Goal: Task Accomplishment & Management: Use online tool/utility

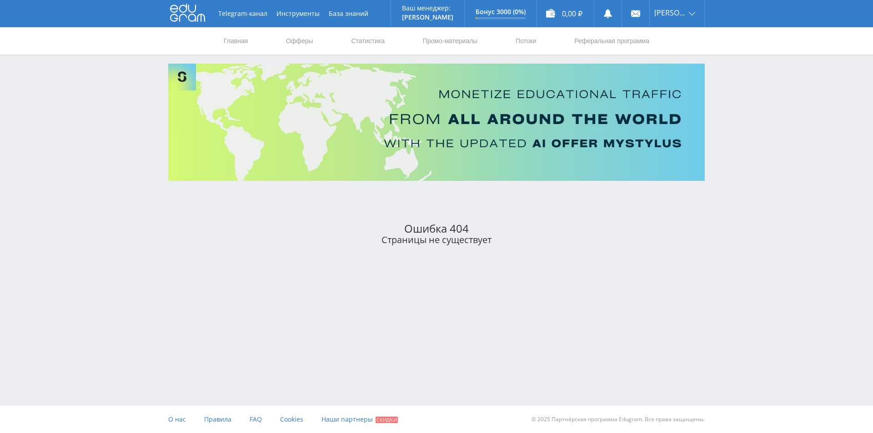
click at [667, 237] on div "Страницы не существует" at bounding box center [436, 240] width 537 height 10
click at [723, 187] on div "Telegram-канал Инструменты База знаний Ваш менеджер: [PERSON_NAME] Online @edug…" at bounding box center [436, 145] width 873 height 291
click at [231, 32] on link "Главная" at bounding box center [236, 40] width 26 height 27
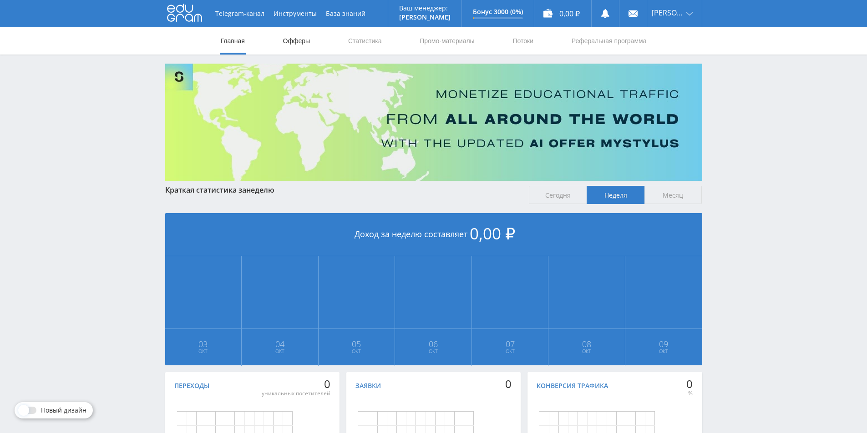
click at [297, 37] on link "Офферы" at bounding box center [296, 40] width 29 height 27
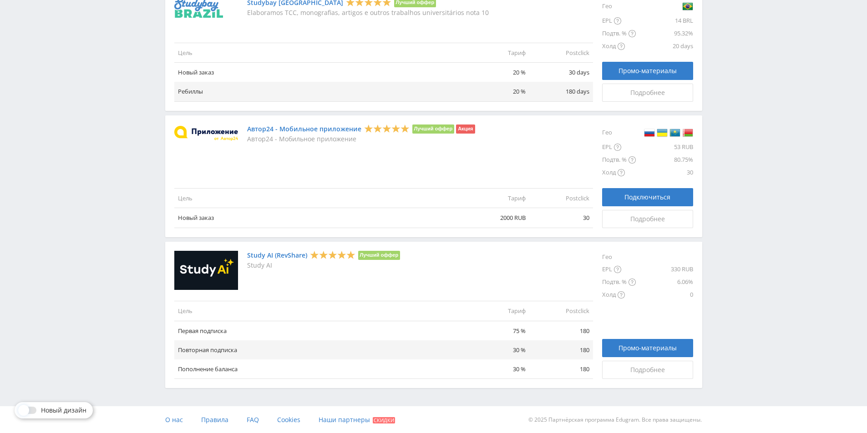
scroll to position [977, 0]
click at [277, 254] on link "Study AI (RevShare)" at bounding box center [277, 255] width 60 height 7
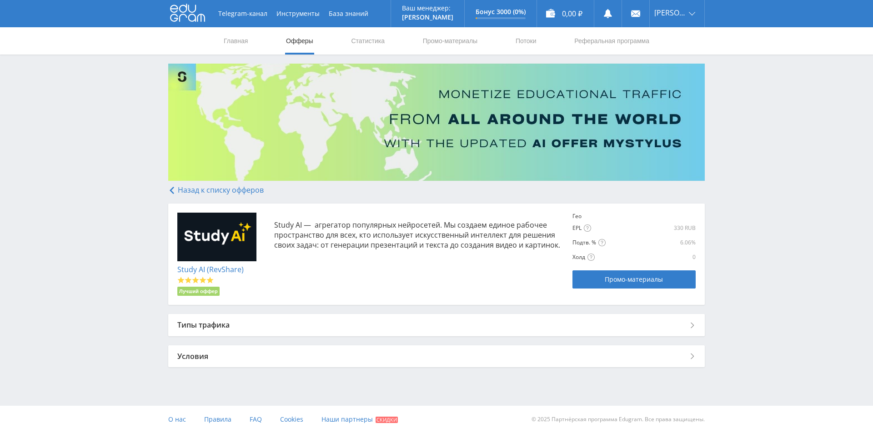
click at [244, 320] on div "Типы трафика" at bounding box center [436, 325] width 537 height 22
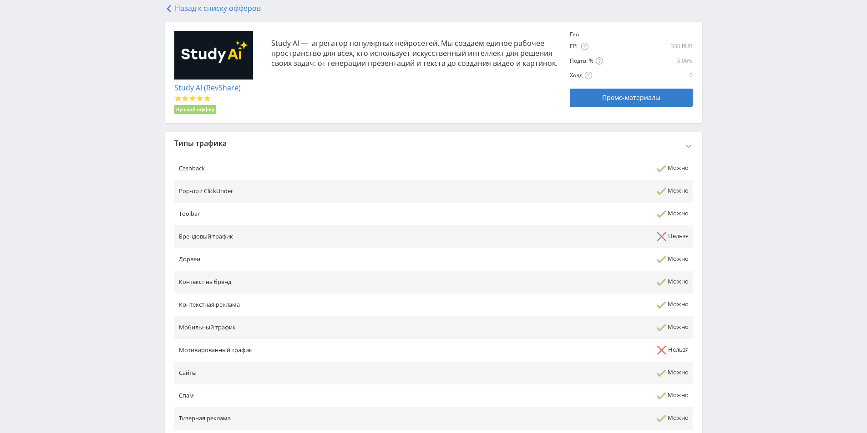
scroll to position [297, 0]
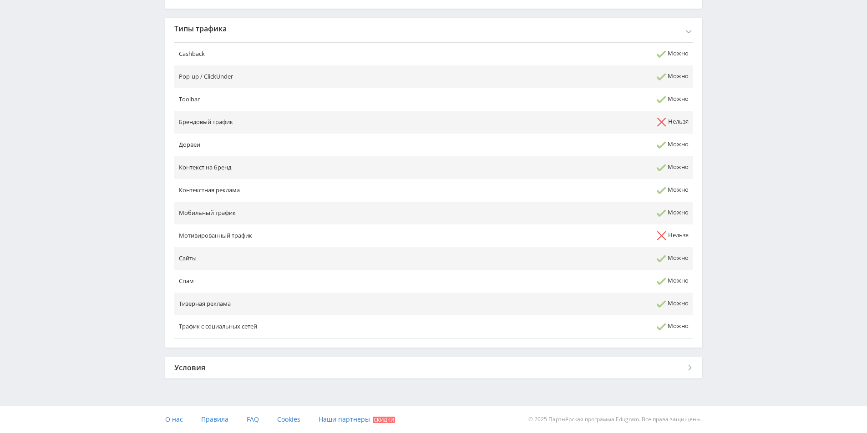
click at [252, 360] on div "Условия" at bounding box center [433, 368] width 537 height 22
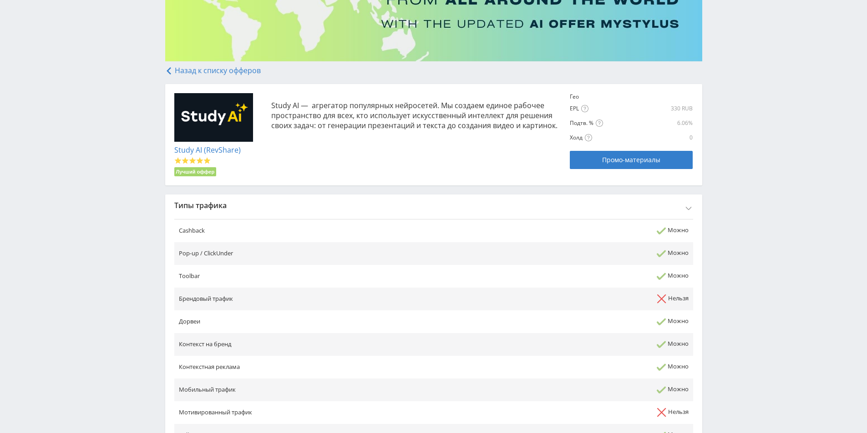
scroll to position [0, 0]
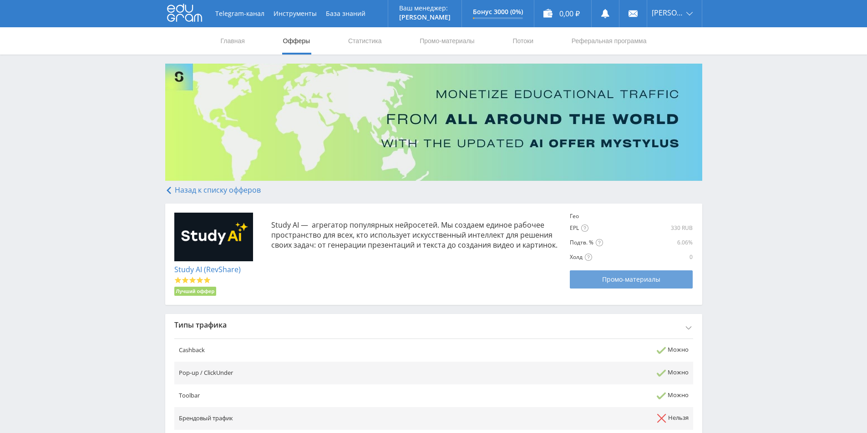
click at [609, 280] on span "Промо-материалы" at bounding box center [631, 279] width 58 height 7
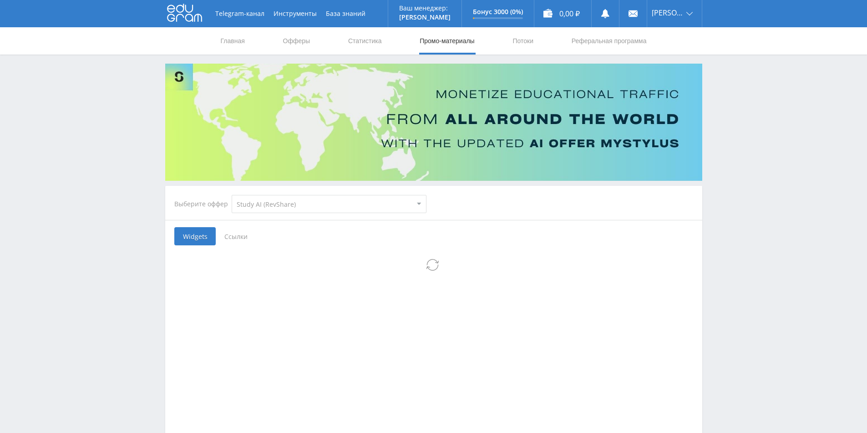
select select "376"
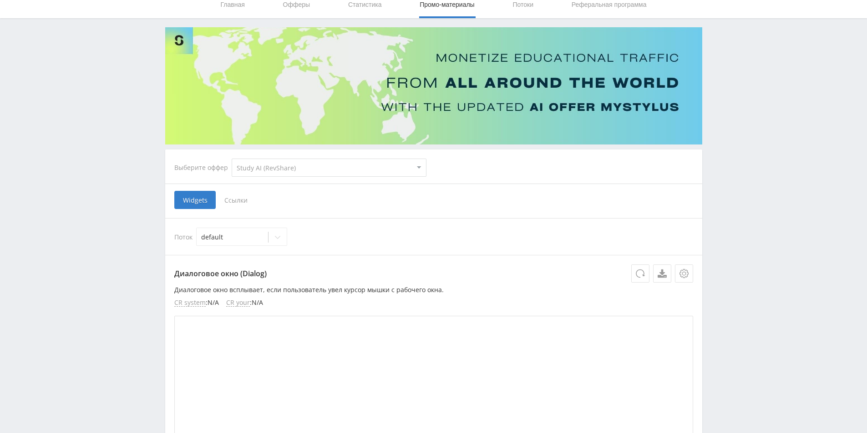
scroll to position [36, 0]
click at [308, 172] on select "MyStylus MyStylus - Revshare Кэмп Studybay Автор24 Studybay [GEOGRAPHIC_DATA] S…" at bounding box center [329, 168] width 195 height 18
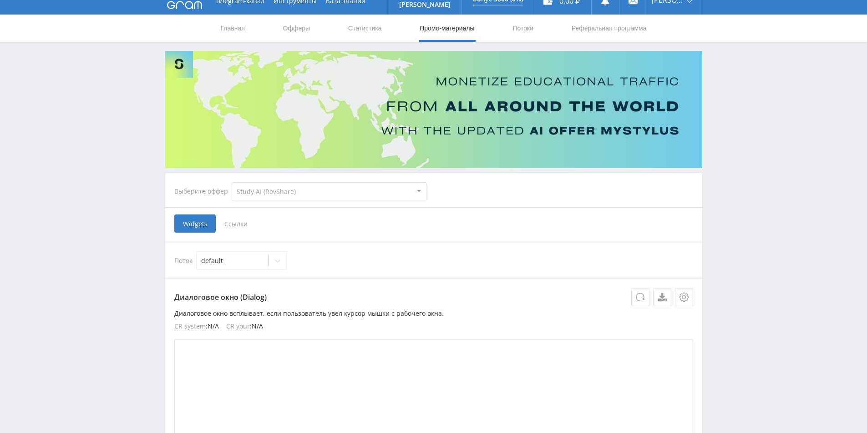
scroll to position [0, 0]
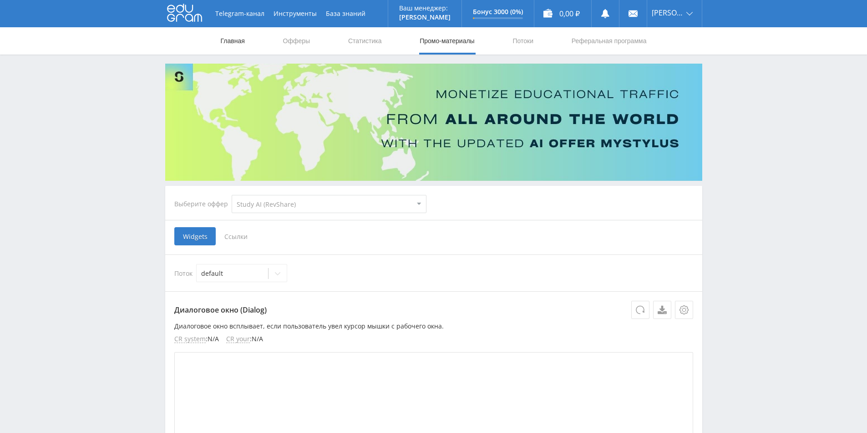
click at [242, 35] on link "Главная" at bounding box center [233, 40] width 26 height 27
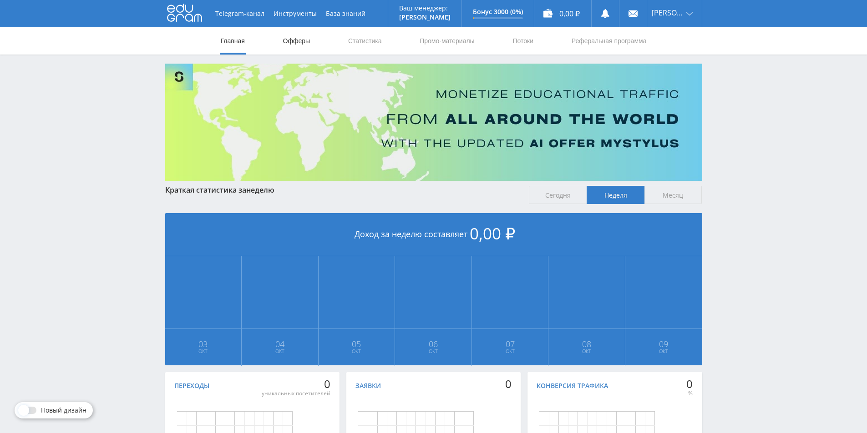
click at [290, 41] on link "Офферы" at bounding box center [296, 40] width 29 height 27
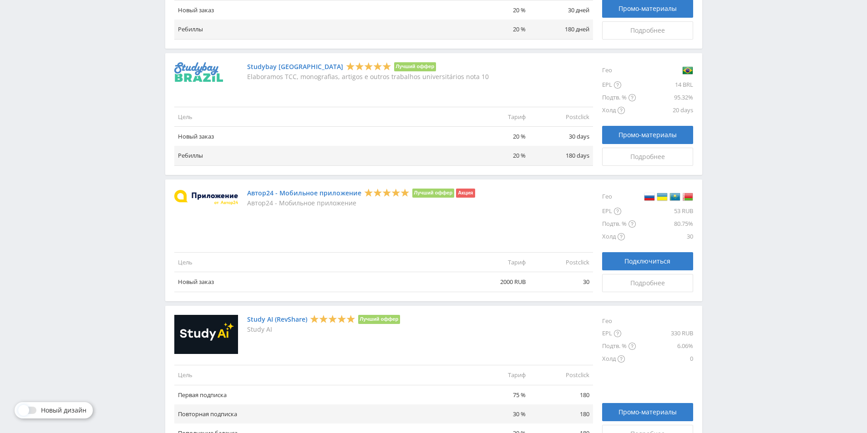
scroll to position [977, 0]
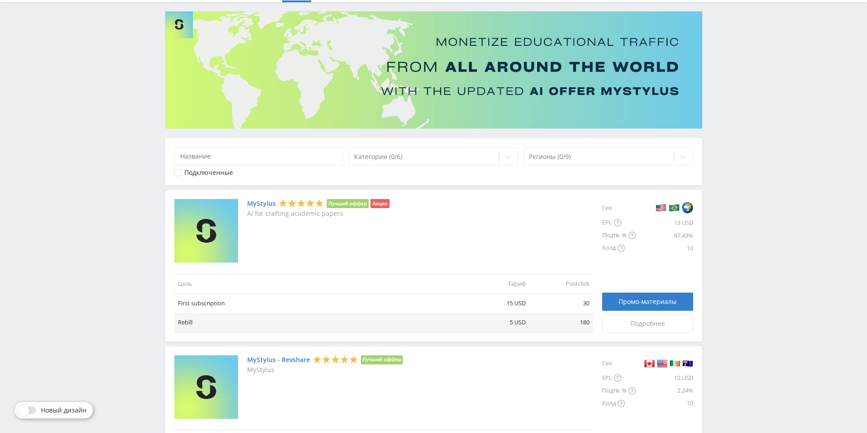
scroll to position [0, 0]
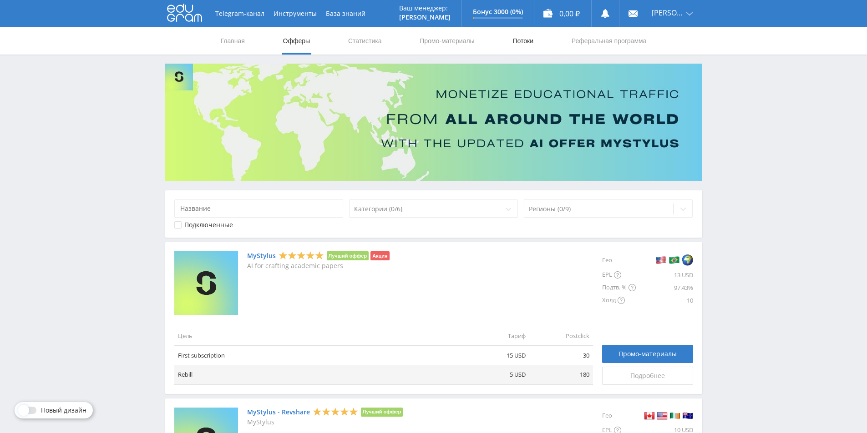
click at [519, 40] on link "Потоки" at bounding box center [522, 40] width 23 height 27
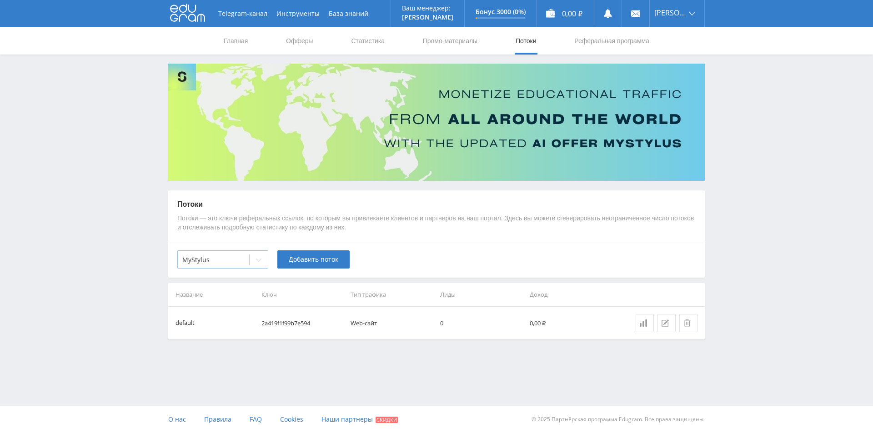
click at [252, 261] on div at bounding box center [259, 260] width 18 height 18
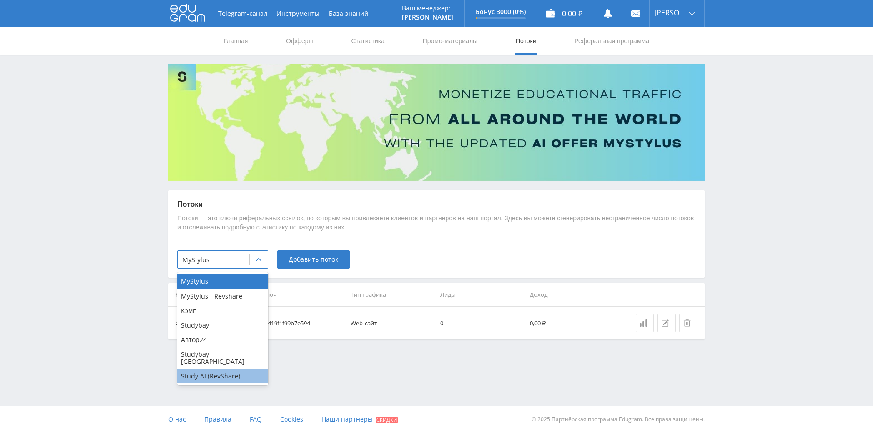
click at [215, 369] on div "Study AI (RevShare)" at bounding box center [222, 376] width 91 height 15
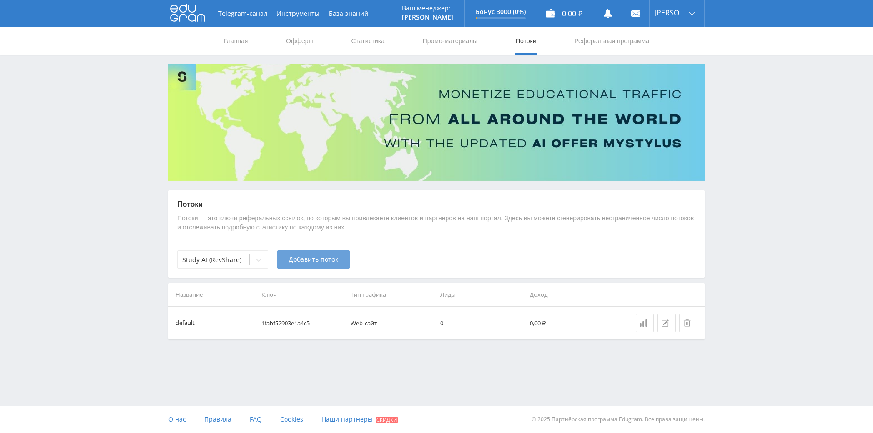
click at [307, 261] on span "Добавить поток" at bounding box center [314, 259] width 50 height 7
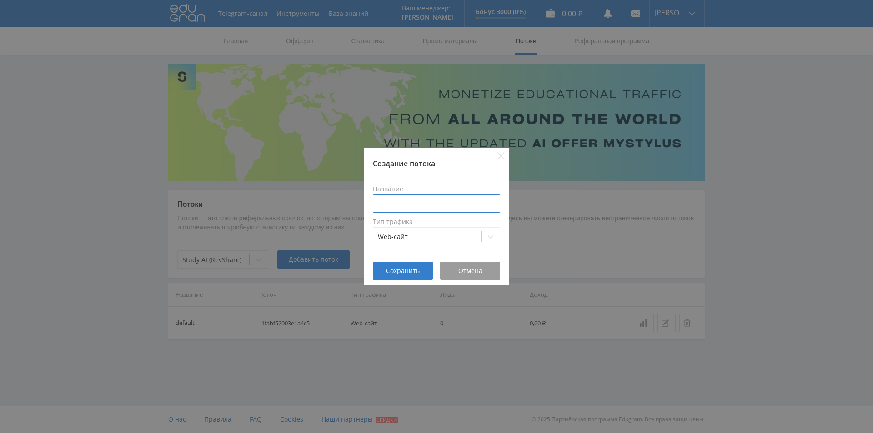
click at [406, 203] on input at bounding box center [436, 204] width 127 height 18
type input "ы"
click at [493, 206] on input "st" at bounding box center [436, 204] width 127 height 18
paste input "StudyAI"
click at [454, 203] on input "stStudyAI" at bounding box center [436, 204] width 127 height 18
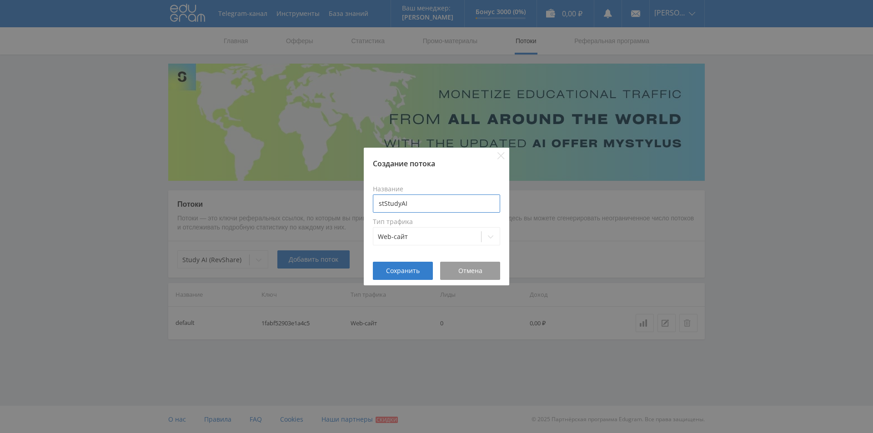
click at [454, 203] on input "stStudyAI" at bounding box center [436, 204] width 127 height 18
paste input
type input "StudyAI"
click at [446, 234] on div at bounding box center [427, 236] width 99 height 9
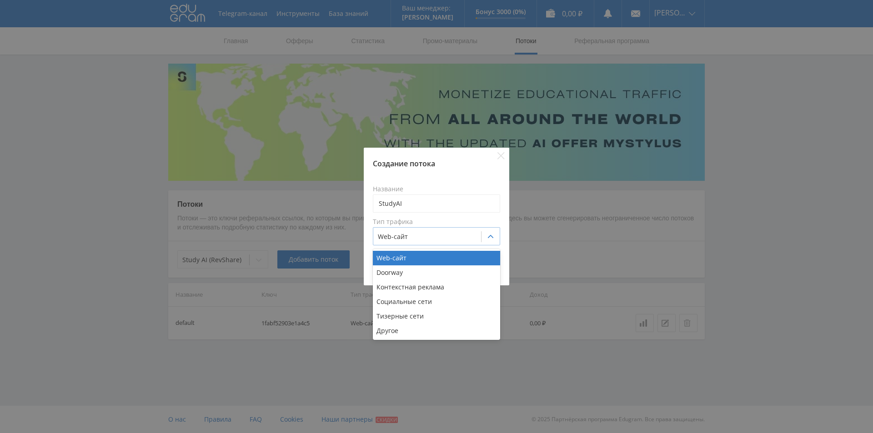
click at [446, 234] on div at bounding box center [427, 236] width 99 height 9
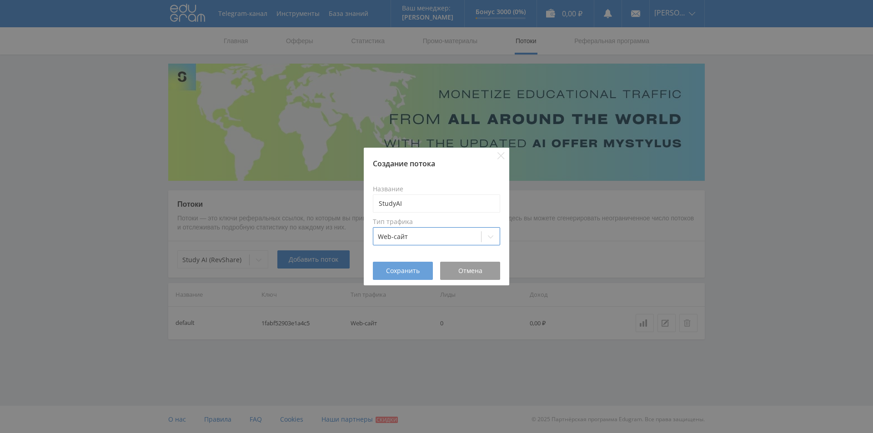
click at [405, 267] on span "Сохранить" at bounding box center [403, 270] width 34 height 7
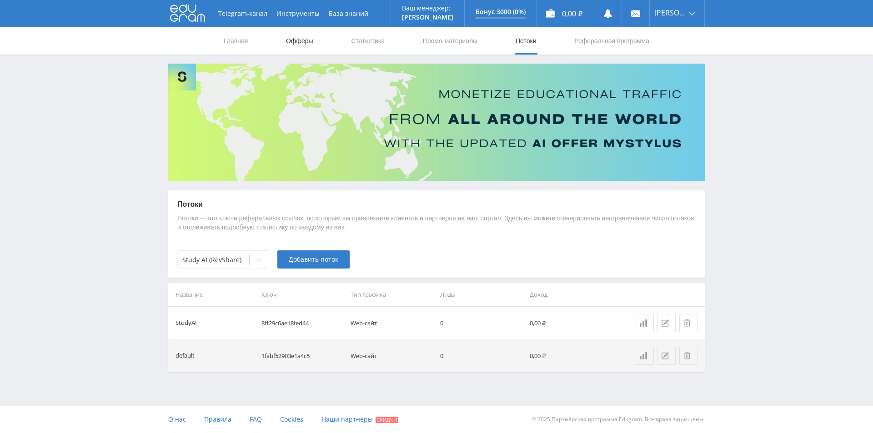
click at [305, 37] on link "Офферы" at bounding box center [299, 40] width 29 height 27
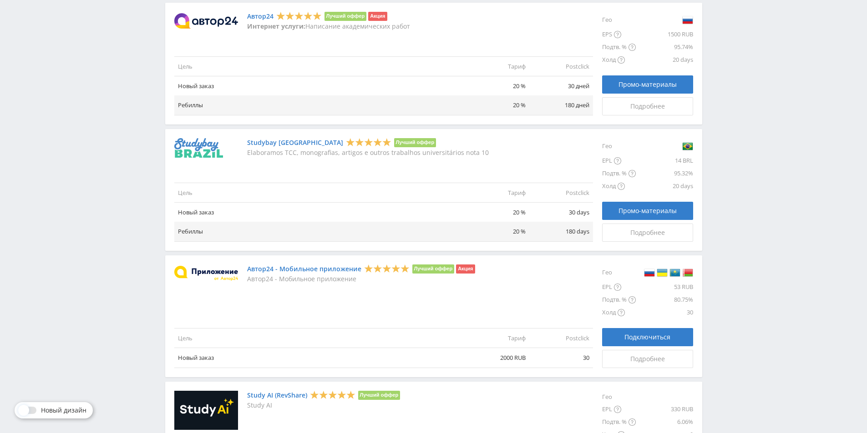
scroll to position [977, 0]
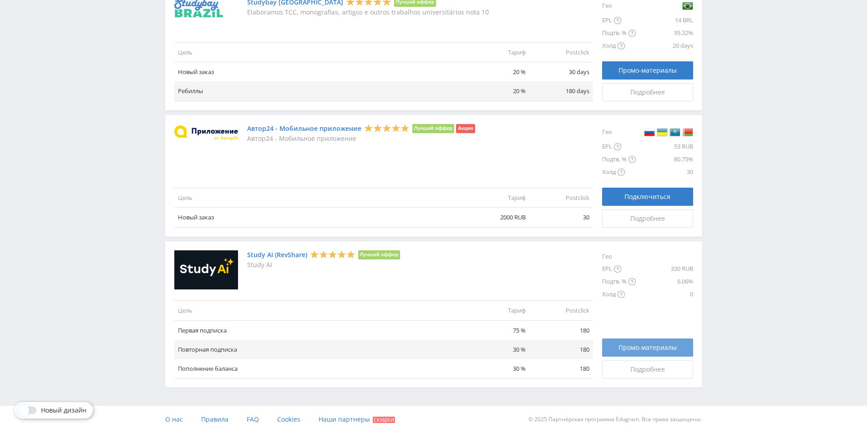
click at [640, 347] on span "Промо-материалы" at bounding box center [647, 347] width 58 height 7
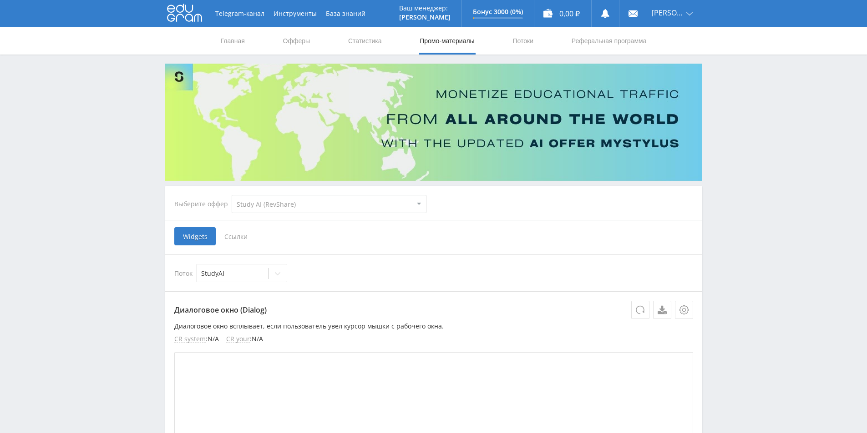
select select "376"
click at [241, 236] on span "Ссылки" at bounding box center [236, 236] width 40 height 18
click at [0, 0] on input "Ссылки" at bounding box center [0, 0] width 0 height 0
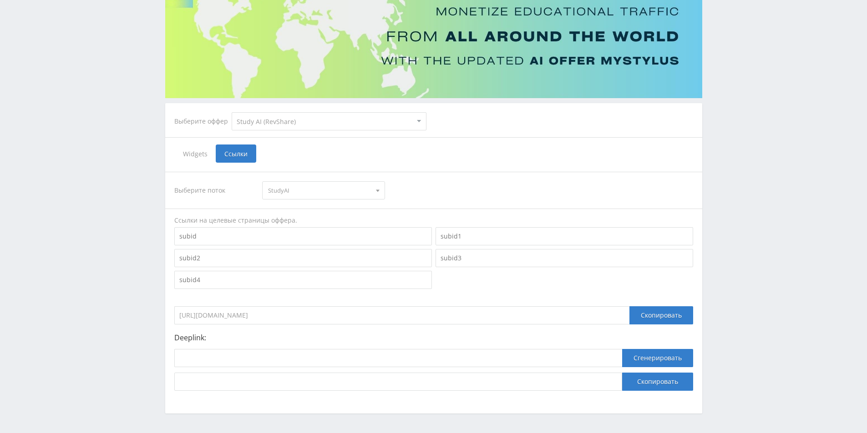
scroll to position [91, 0]
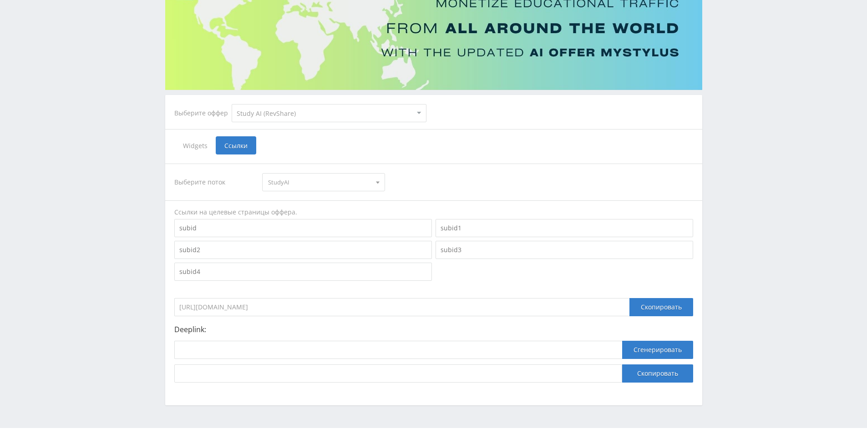
click at [364, 182] on span "StudyAI" at bounding box center [319, 182] width 103 height 17
click at [333, 312] on input "[URL][DOMAIN_NAME]" at bounding box center [401, 307] width 455 height 18
click at [140, 311] on div "Telegram-канал Инструменты База знаний Ваш менеджер: Alex Alex Online @edugram_…" at bounding box center [433, 182] width 867 height 547
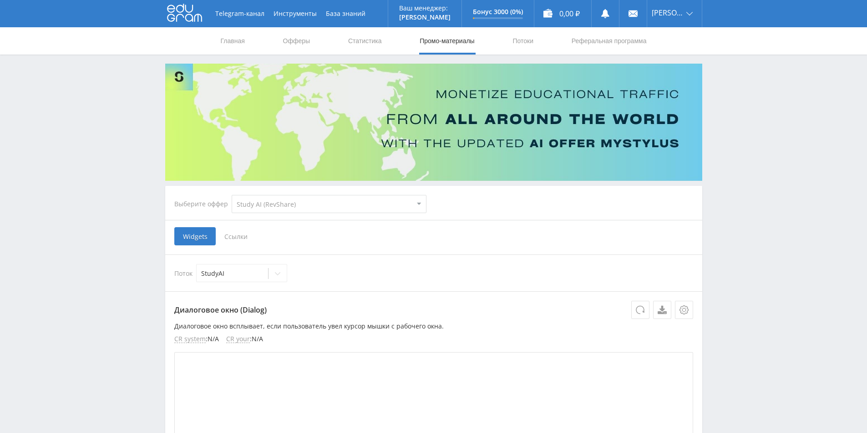
select select "376"
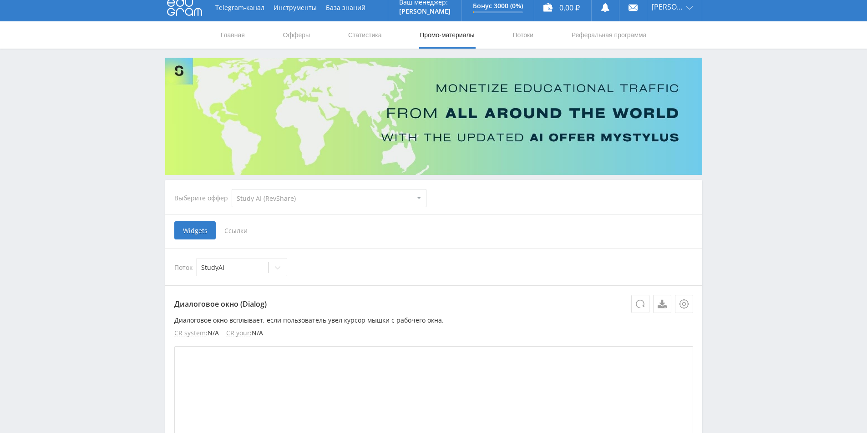
scroll to position [91, 0]
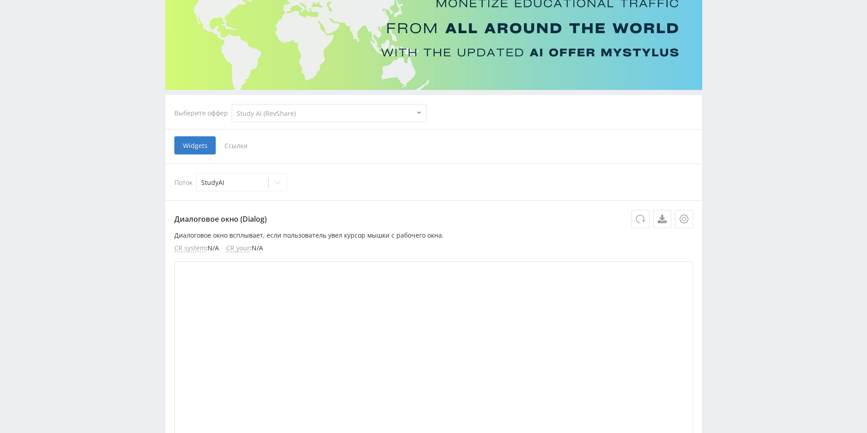
click at [240, 147] on span "Ссылки" at bounding box center [236, 145] width 40 height 18
click at [0, 0] on input "Ссылки" at bounding box center [0, 0] width 0 height 0
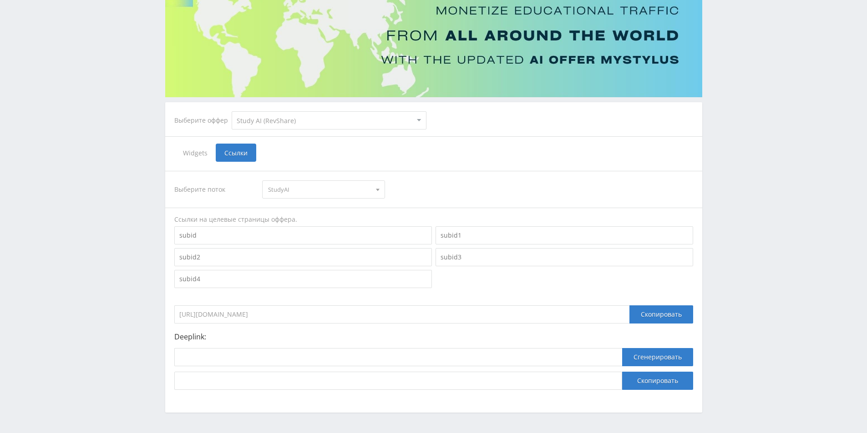
scroll to position [68, 0]
